Goal: Find specific page/section: Find specific page/section

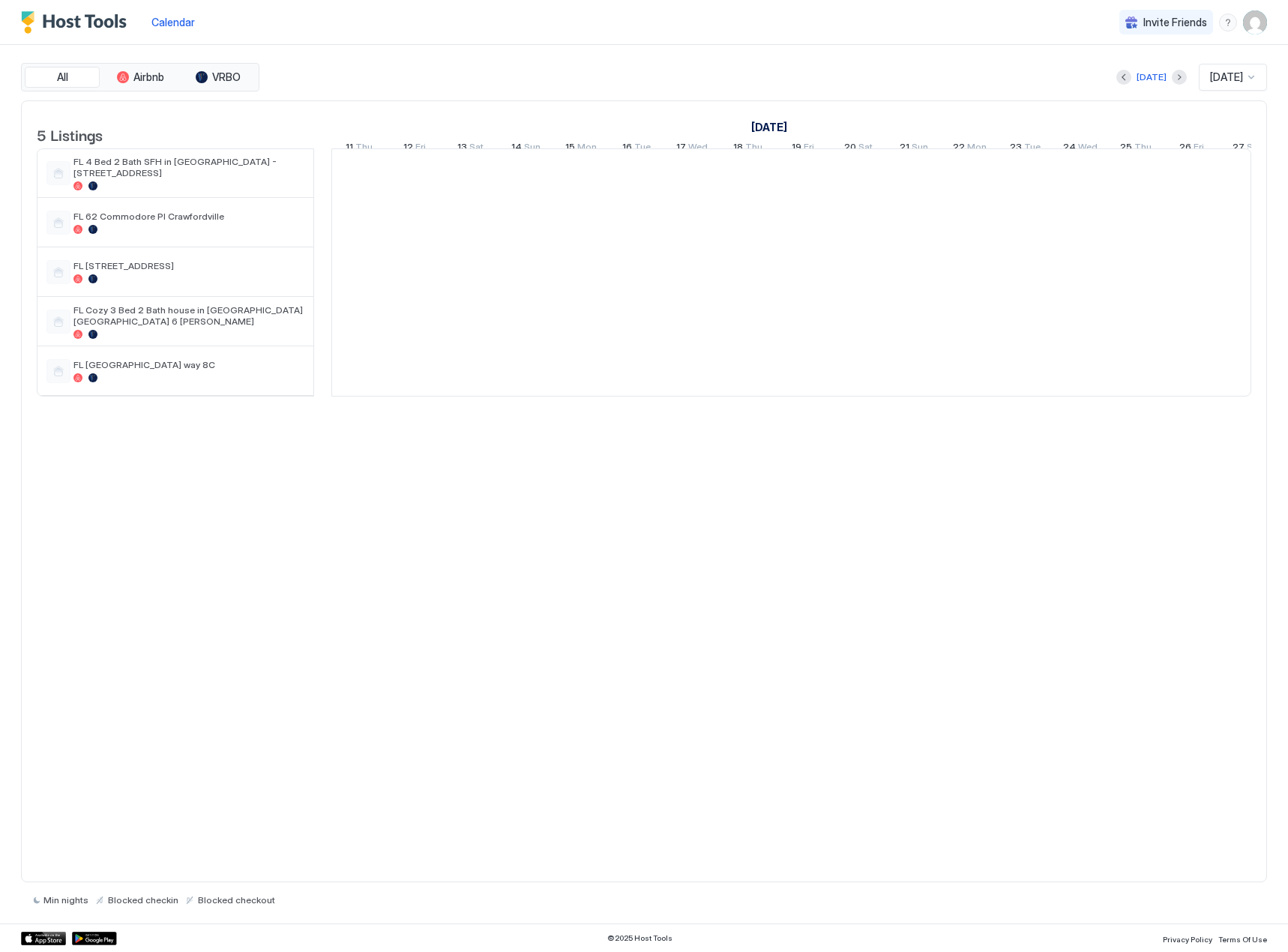
scroll to position [0, 833]
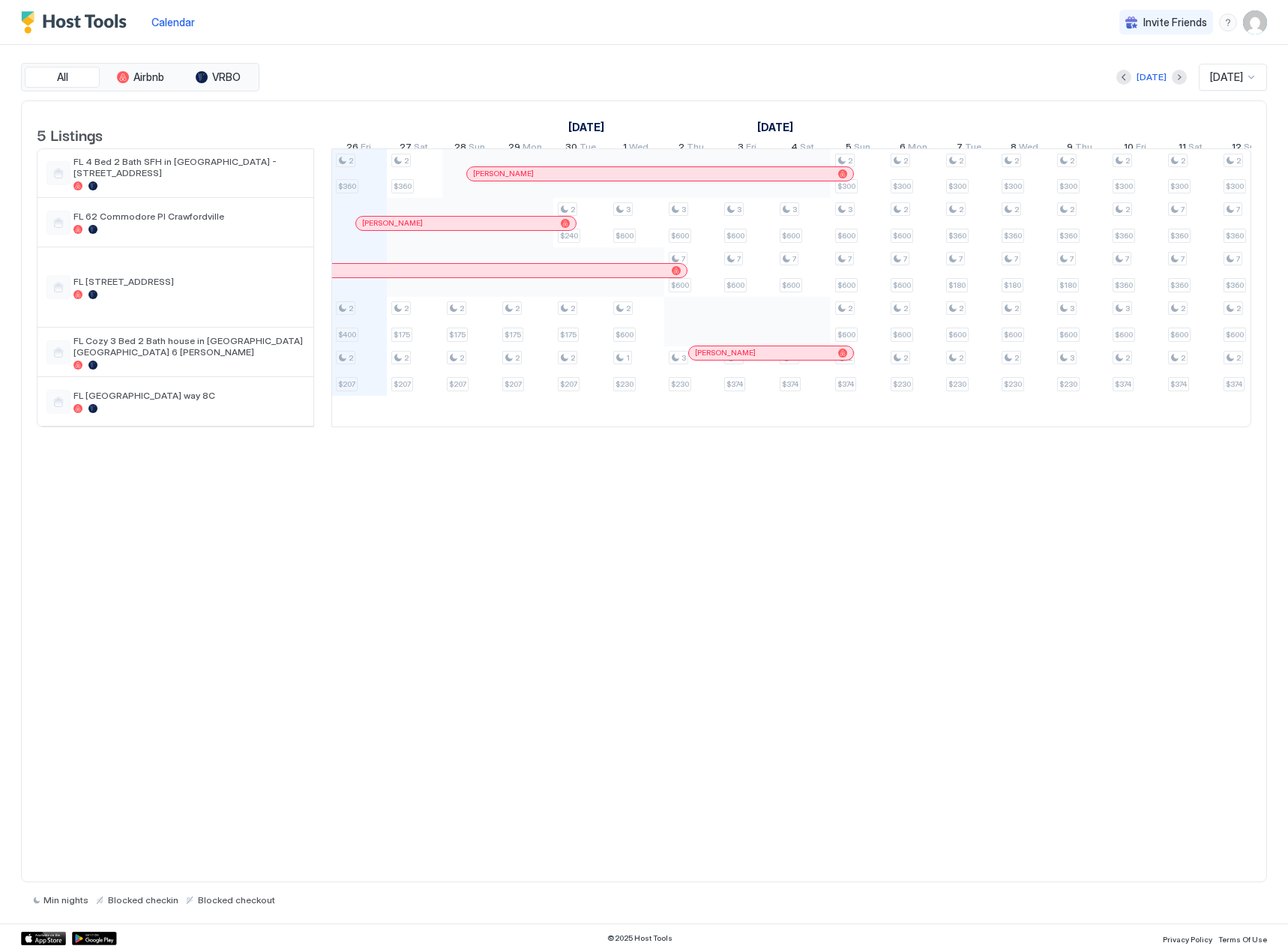
click at [460, 228] on div "[PERSON_NAME]" at bounding box center [459, 223] width 193 height 9
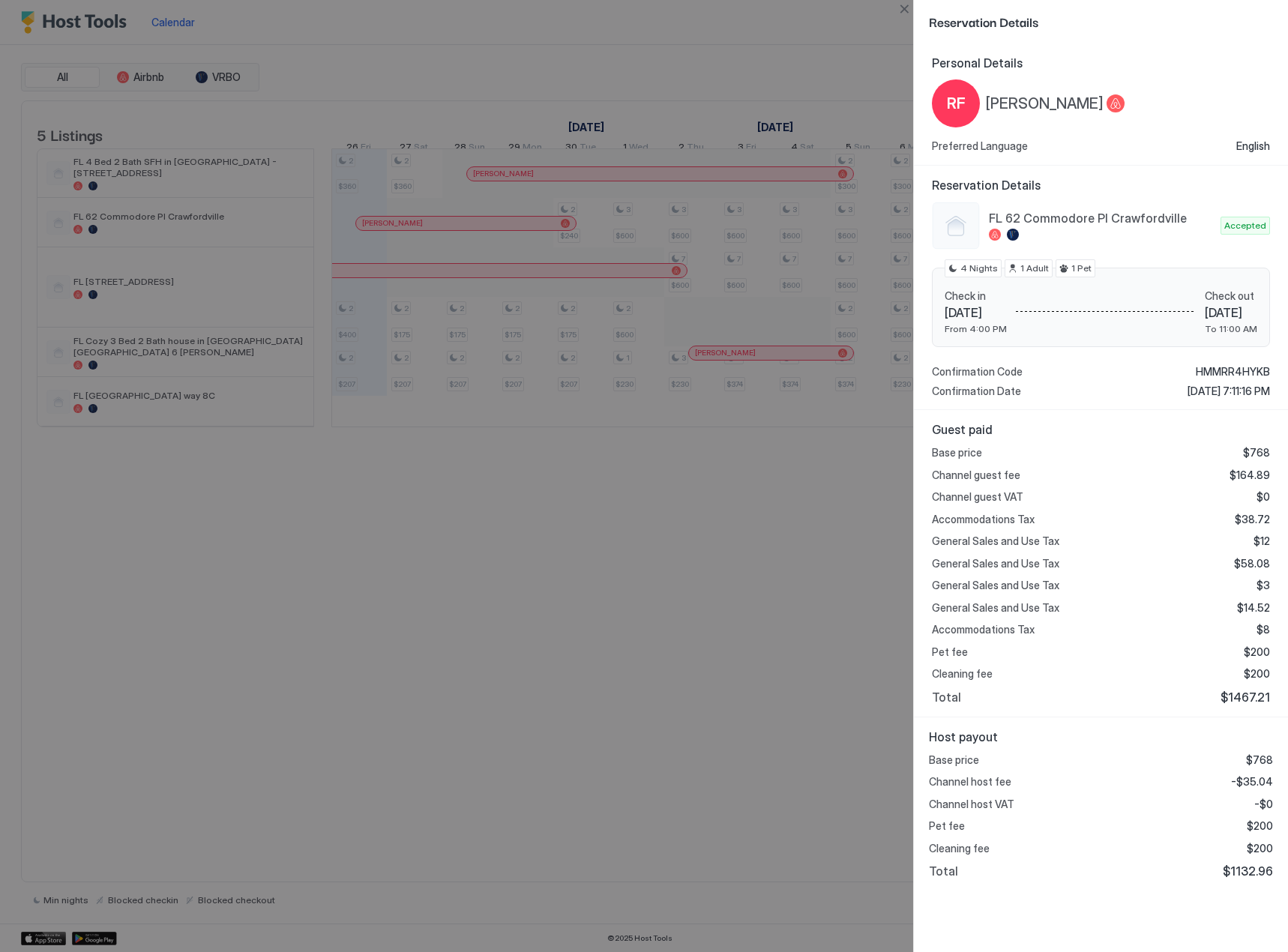
click at [575, 75] on div at bounding box center [644, 476] width 1288 height 952
click at [901, 5] on button "Close" at bounding box center [904, 9] width 18 height 18
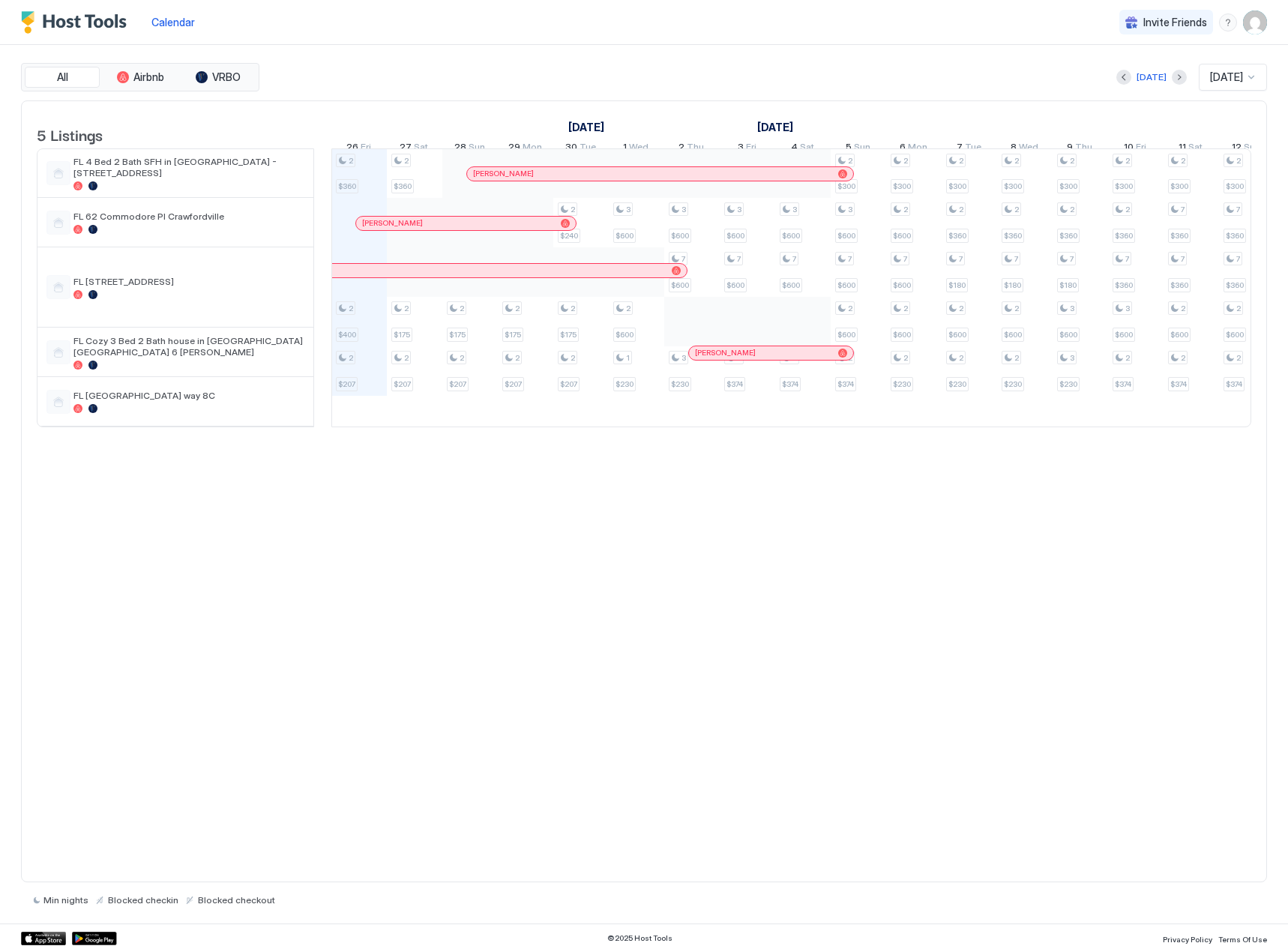
click at [35, 20] on img "Host Tools Logo" at bounding box center [77, 22] width 112 height 23
click at [169, 20] on span "Calendar" at bounding box center [173, 22] width 43 height 13
click at [148, 74] on span "Airbnb" at bounding box center [148, 77] width 31 height 13
click at [217, 75] on span "VRBO" at bounding box center [226, 77] width 28 height 13
click at [409, 229] on div at bounding box center [408, 223] width 12 height 12
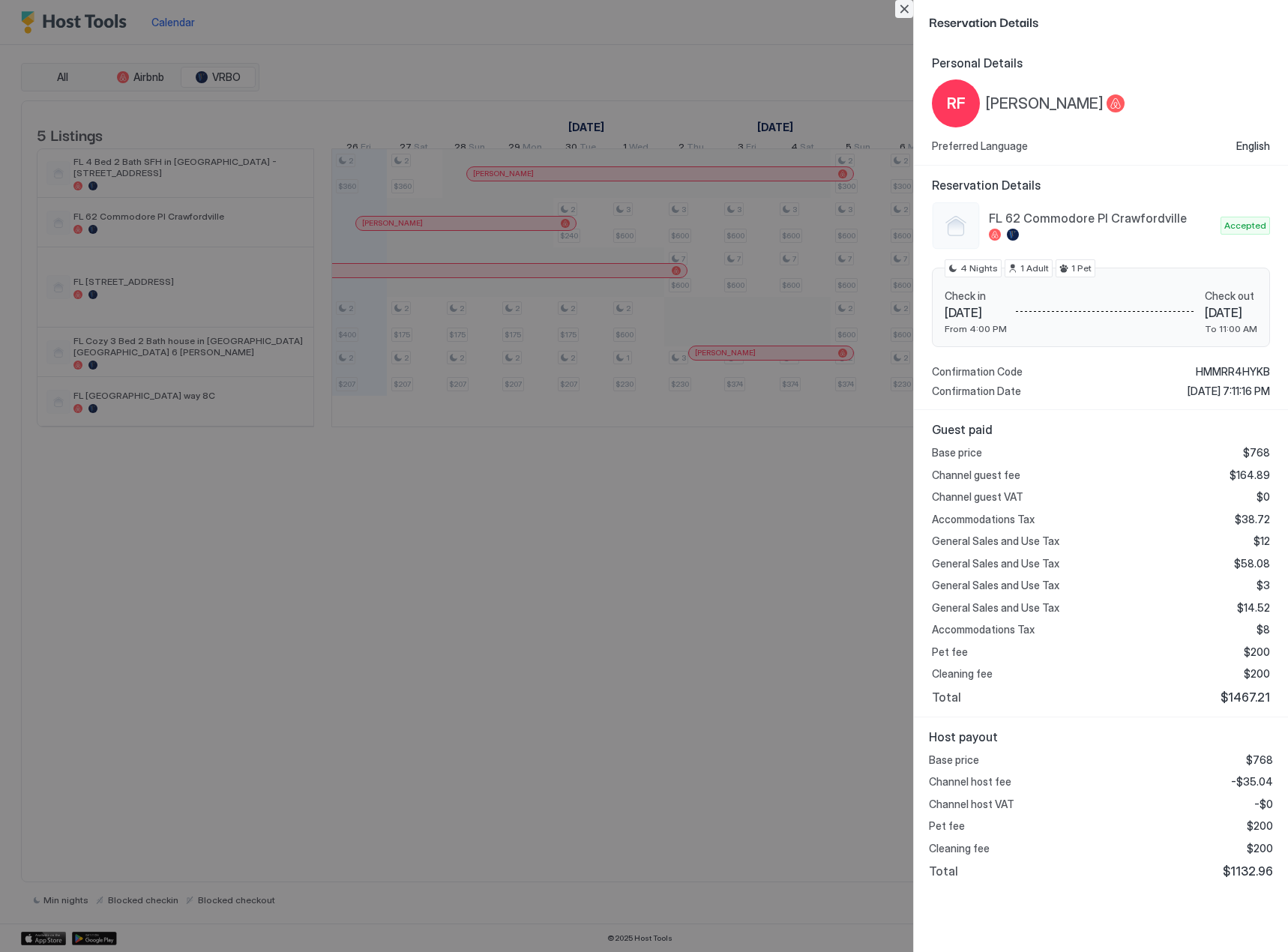
click at [902, 7] on button "Close" at bounding box center [904, 9] width 18 height 18
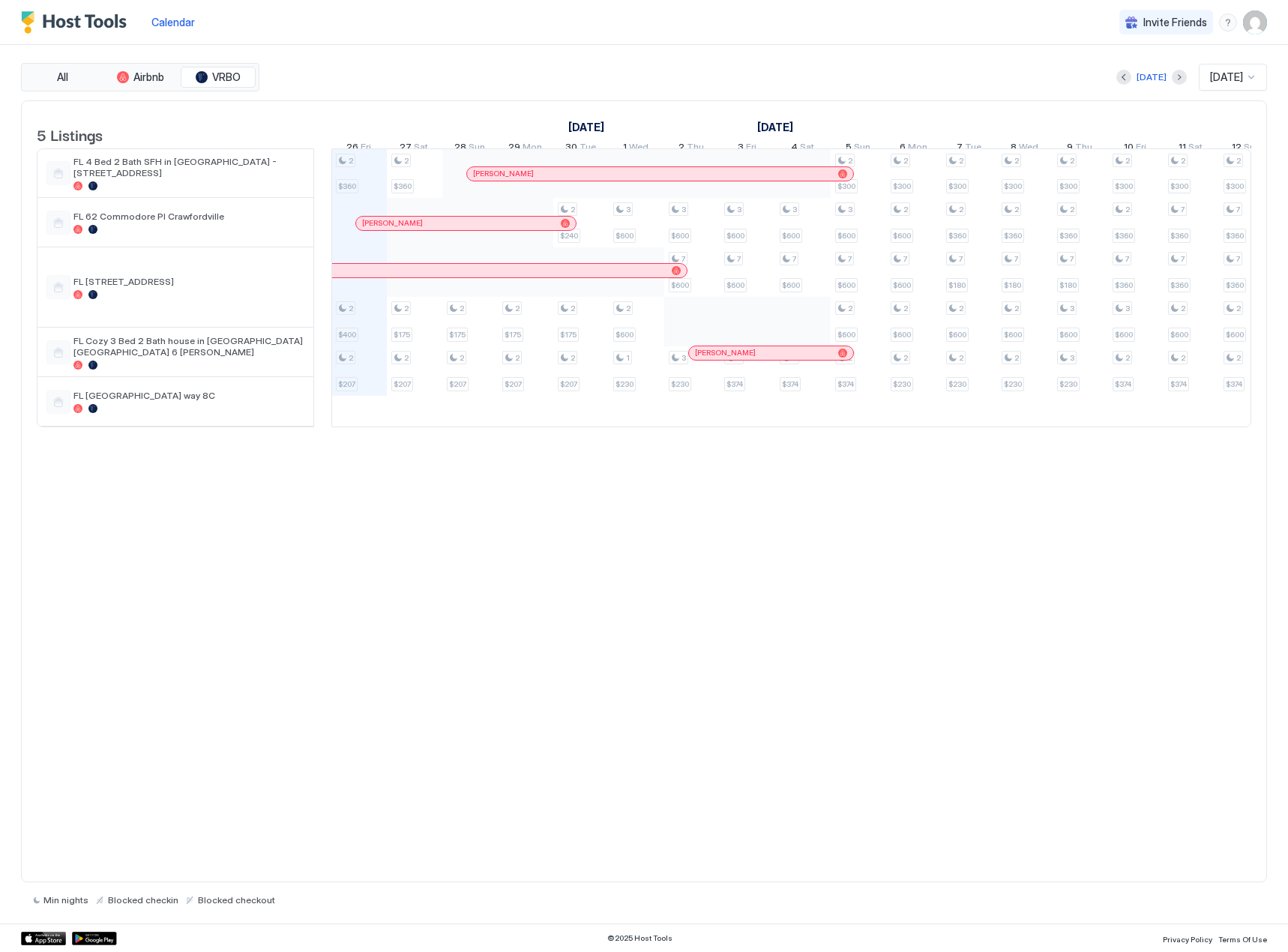
click at [1258, 24] on img "User profile" at bounding box center [1255, 22] width 24 height 24
click at [1007, 28] on div at bounding box center [644, 476] width 1288 height 952
click at [166, 22] on span "Calendar" at bounding box center [173, 22] width 43 height 13
click at [184, 18] on span "Calendar" at bounding box center [173, 22] width 43 height 13
click at [24, 14] on img "Host Tools Logo" at bounding box center [77, 22] width 112 height 23
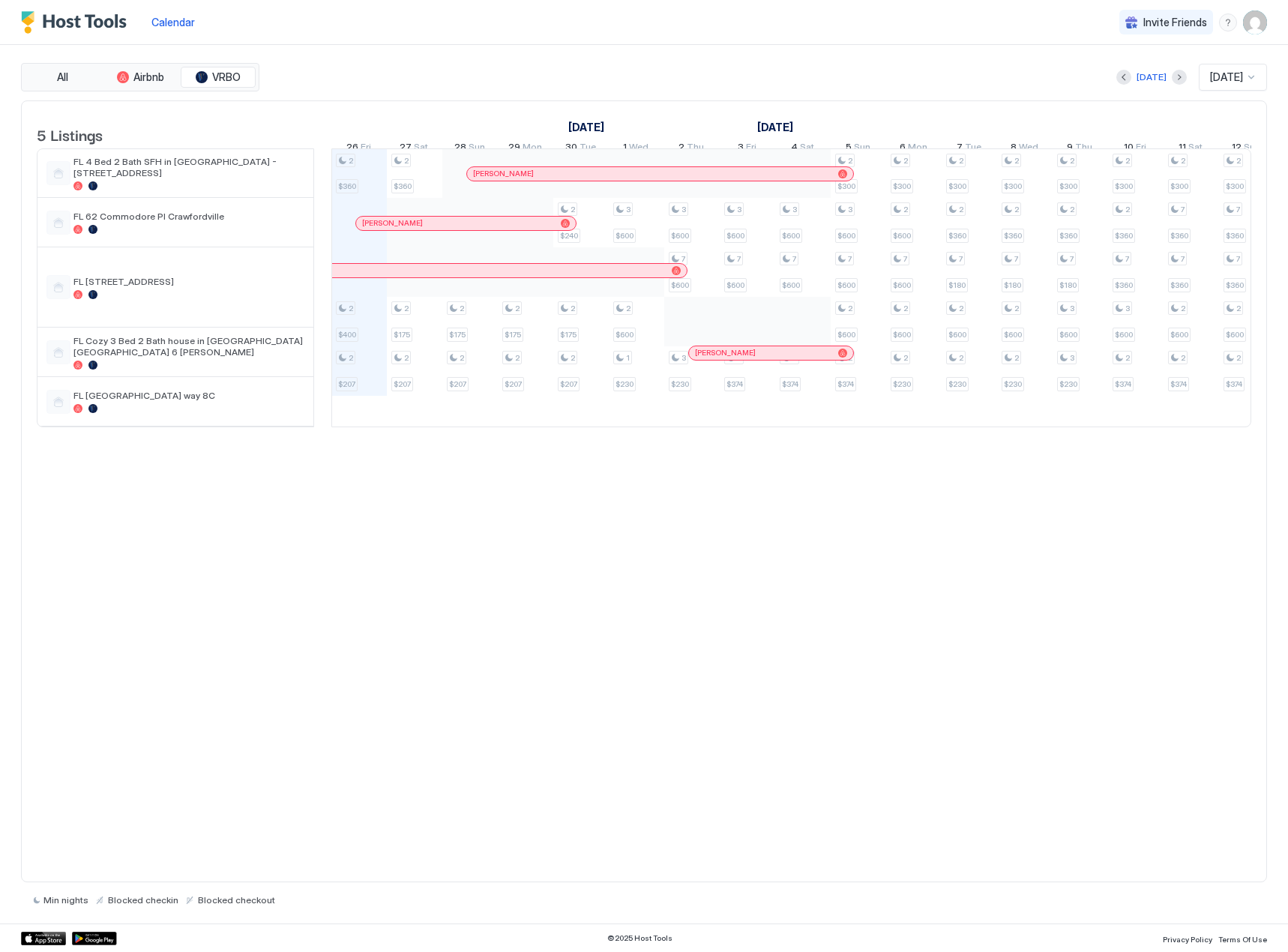
click at [73, 18] on img "Host Tools Logo" at bounding box center [77, 22] width 112 height 23
click at [166, 20] on span "Calendar" at bounding box center [173, 22] width 43 height 13
click at [576, 178] on div "[PERSON_NAME]" at bounding box center [660, 173] width 386 height 13
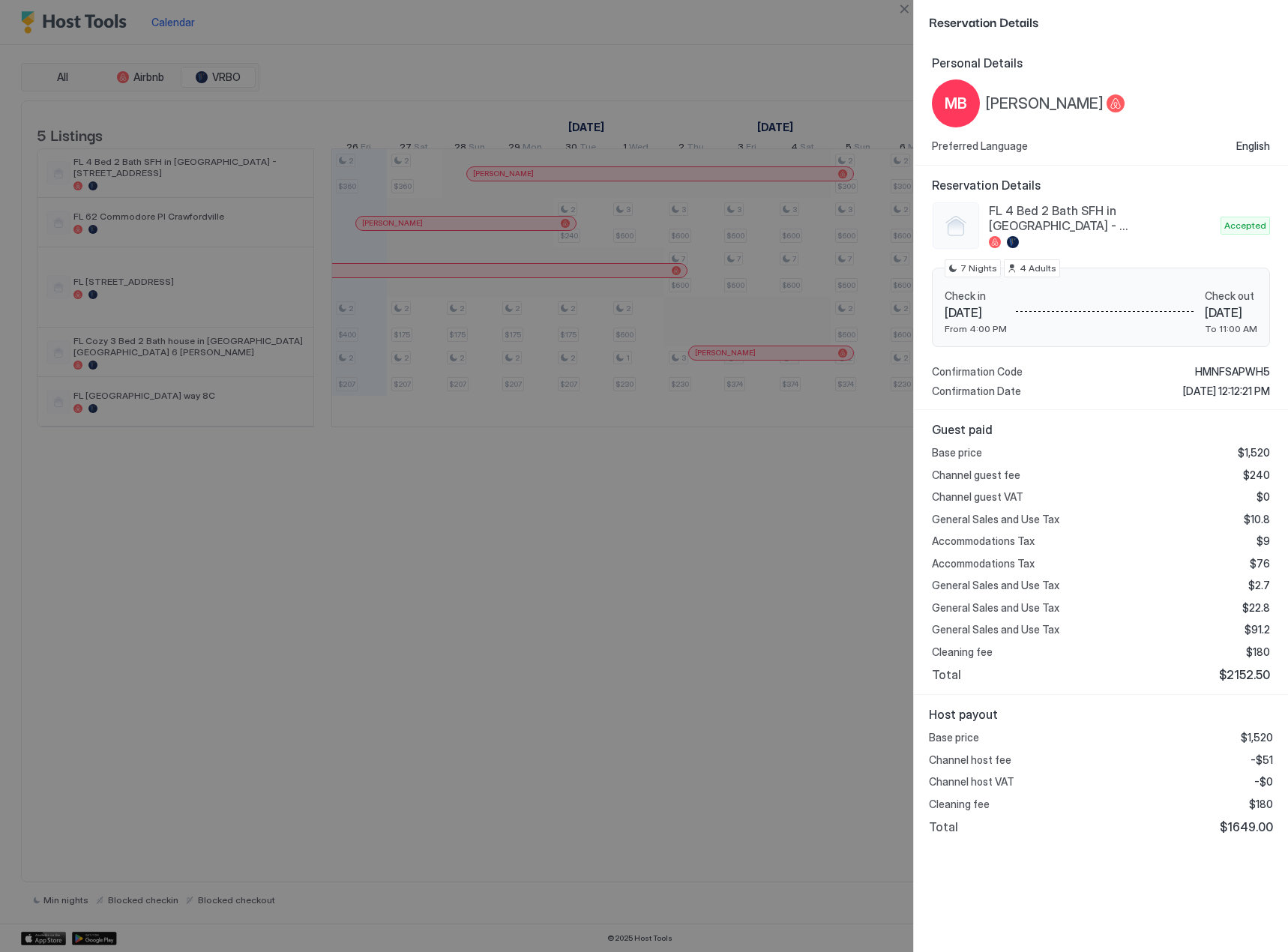
drag, startPoint x: 586, startPoint y: 445, endPoint x: 520, endPoint y: 433, distance: 67.1
click at [520, 433] on div at bounding box center [644, 476] width 1288 height 952
click at [904, 6] on button "Close" at bounding box center [904, 9] width 18 height 18
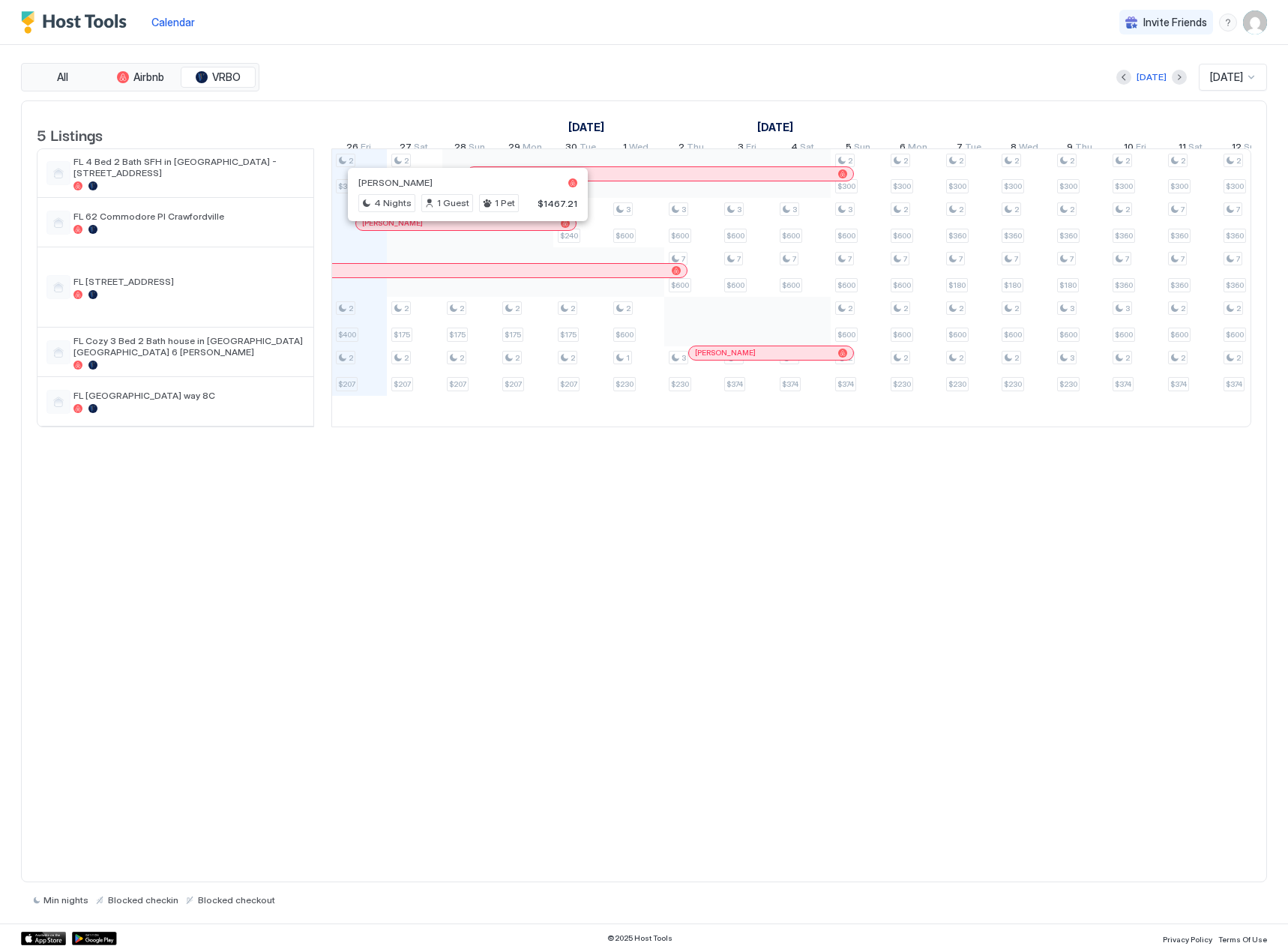
click at [464, 229] on div at bounding box center [463, 223] width 12 height 12
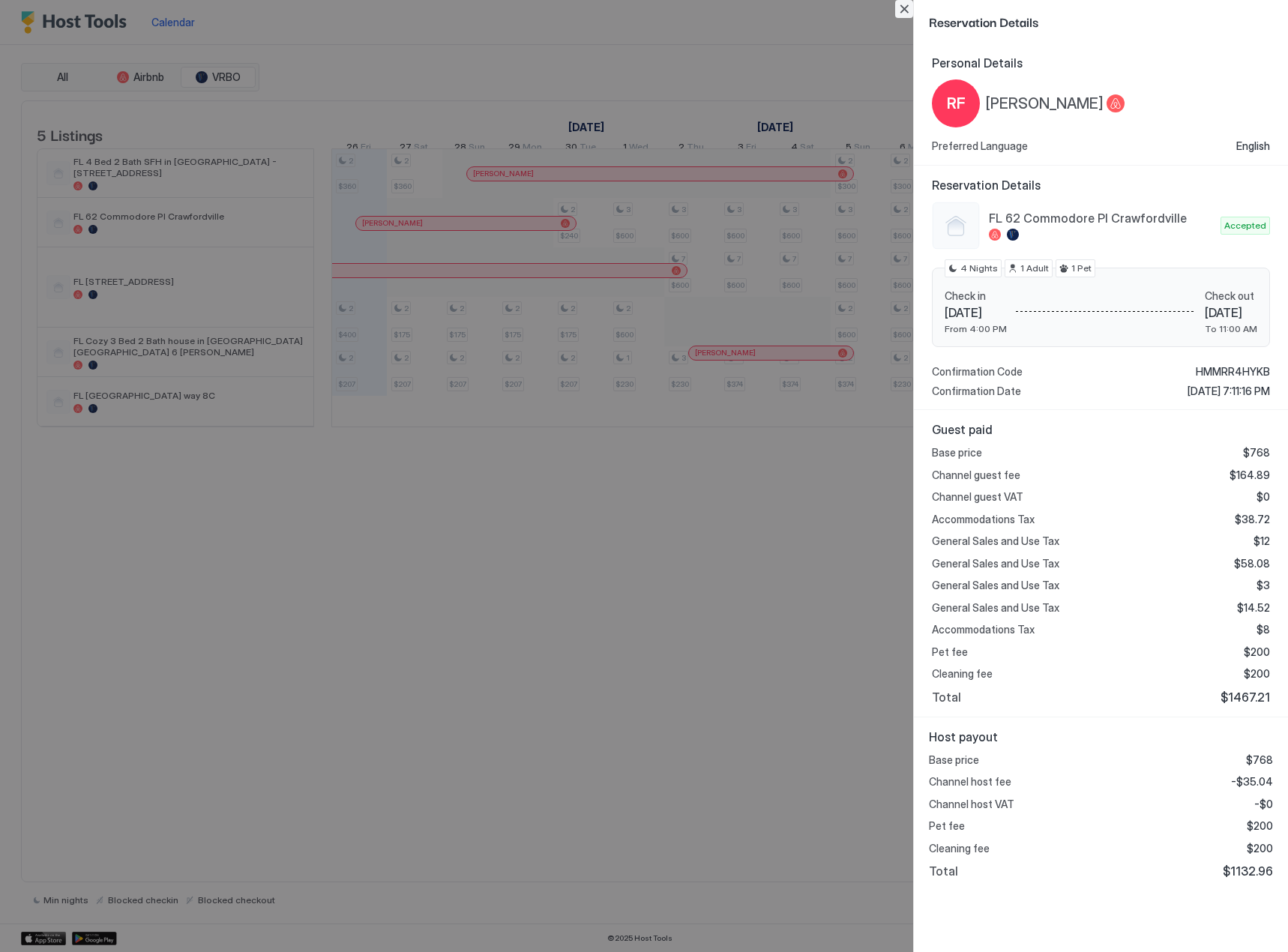
click at [904, 10] on button "Close" at bounding box center [904, 9] width 18 height 18
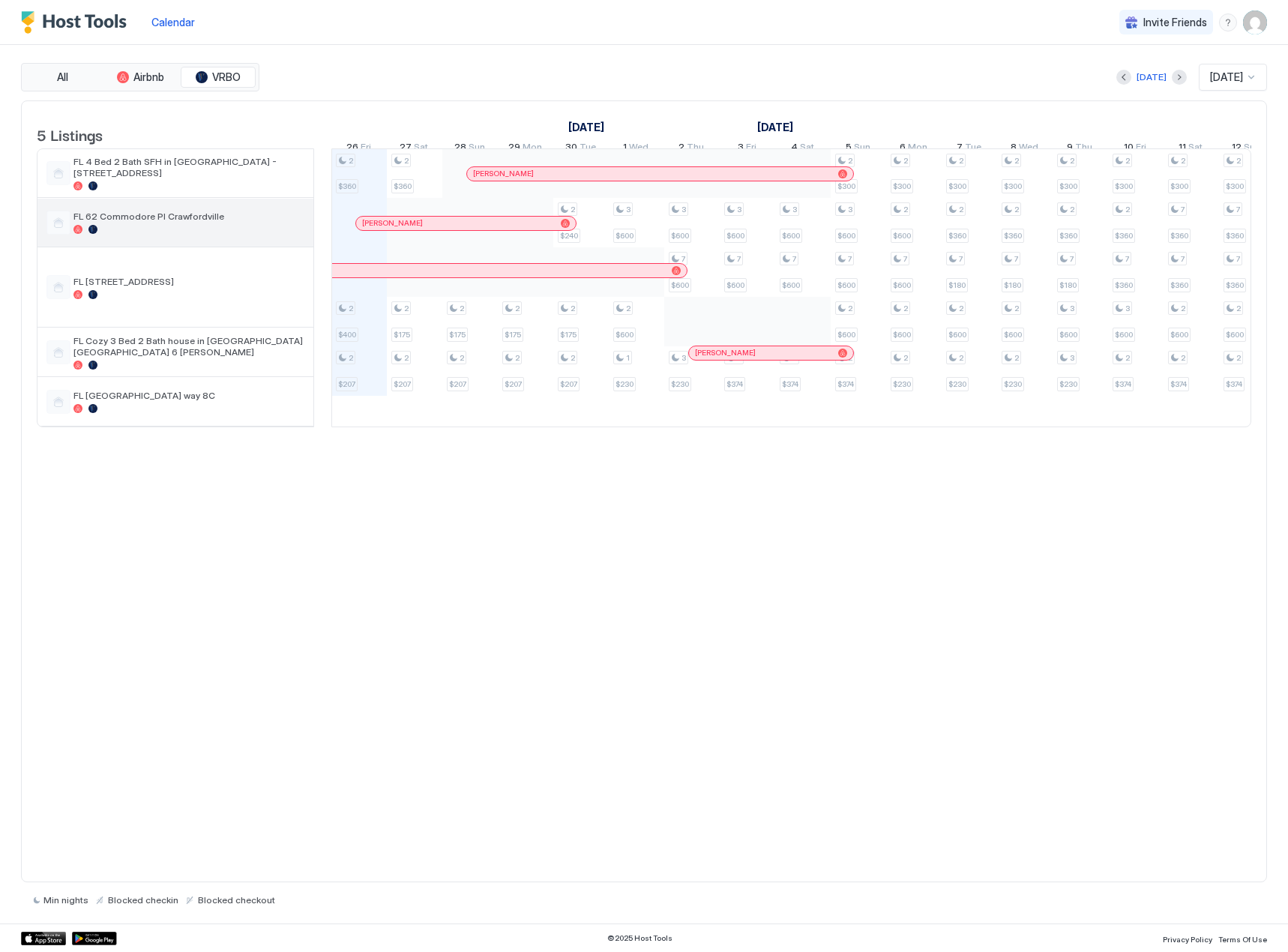
click at [118, 233] on div "FL 62 Commodore Pl Crawfordville" at bounding box center [189, 223] width 231 height 24
click at [389, 230] on div "[PERSON_NAME]" at bounding box center [466, 223] width 220 height 13
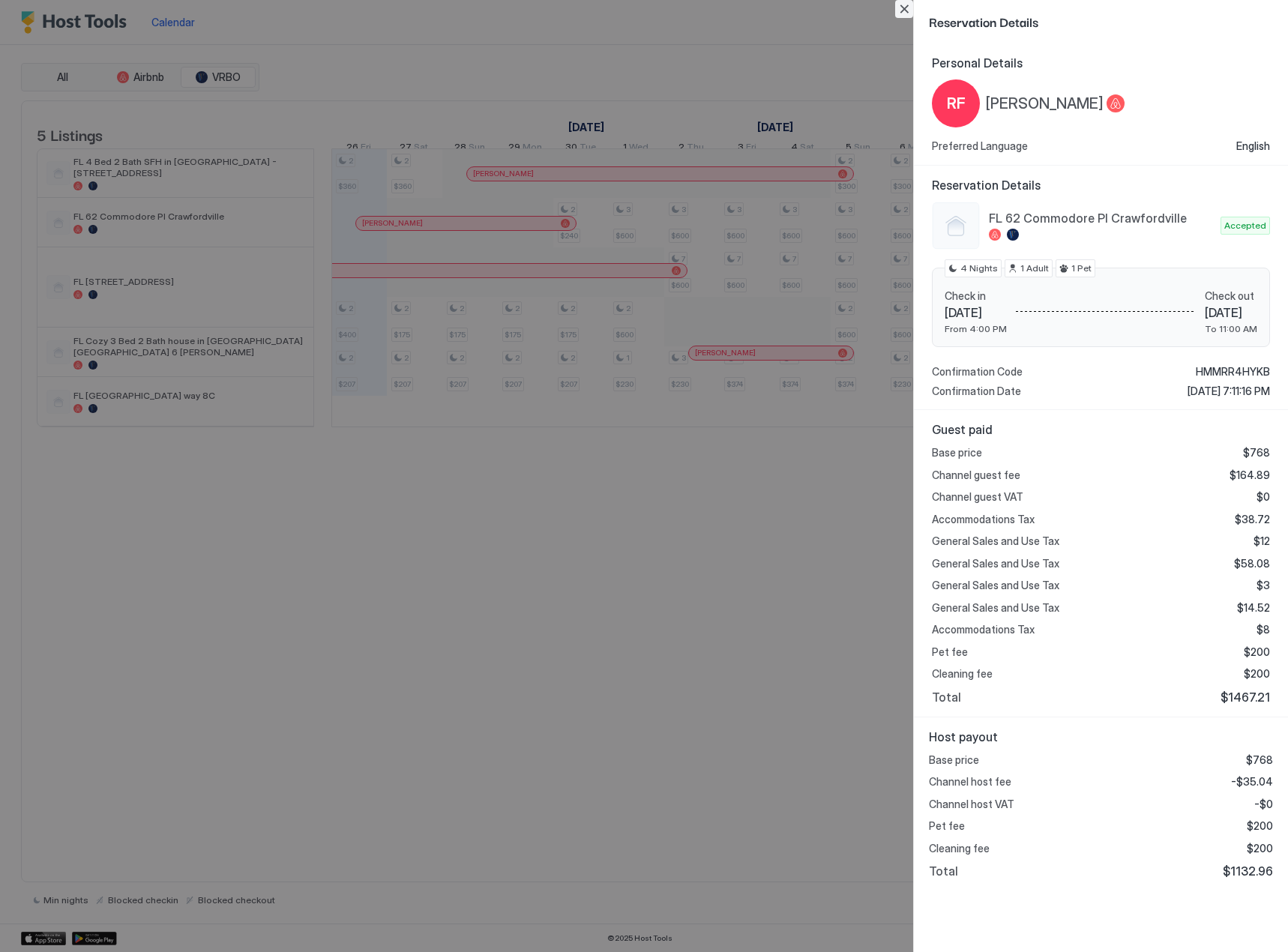
click at [902, 4] on button "Close" at bounding box center [904, 9] width 18 height 18
